Goal: Transaction & Acquisition: Purchase product/service

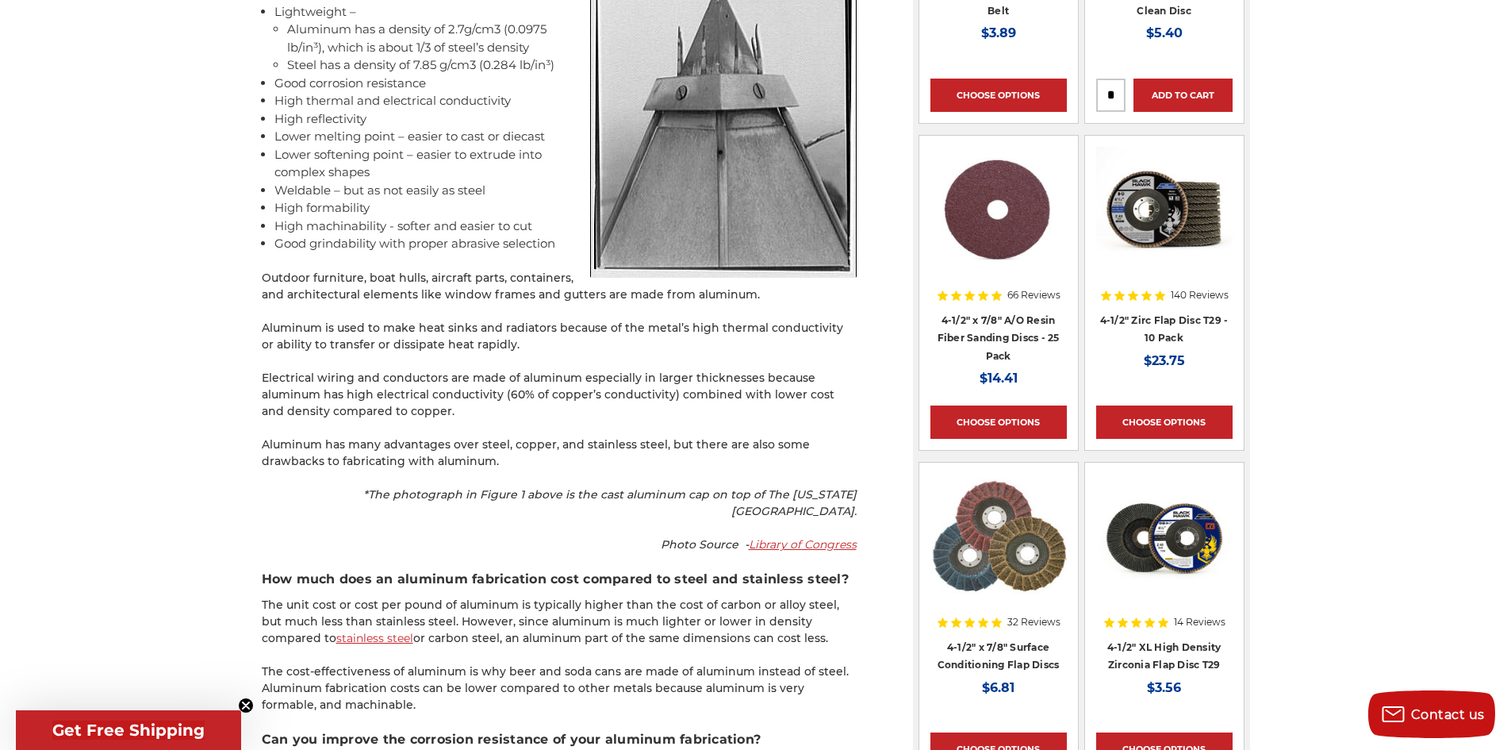
scroll to position [1507, 0]
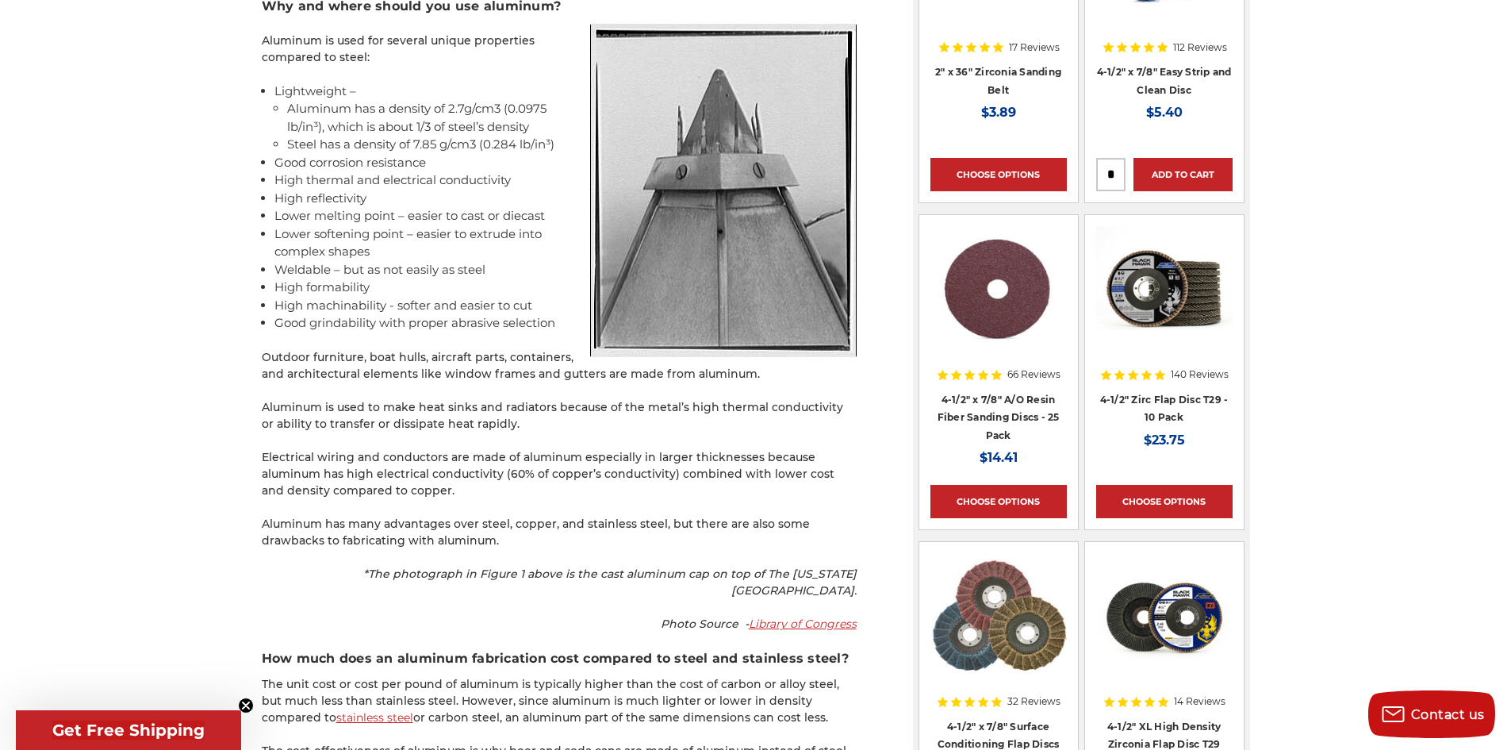
click at [1017, 297] on img at bounding box center [999, 289] width 136 height 127
